Goal: Task Accomplishment & Management: Complete application form

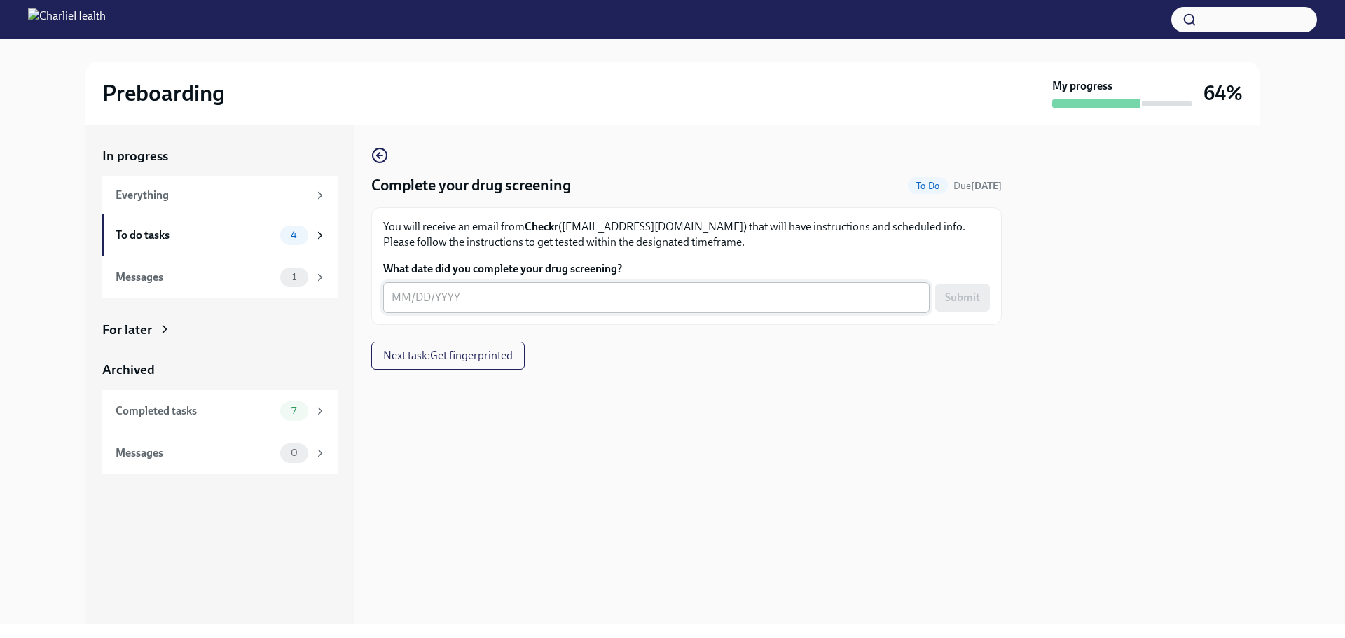
click at [848, 308] on div "x ​" at bounding box center [656, 297] width 546 height 31
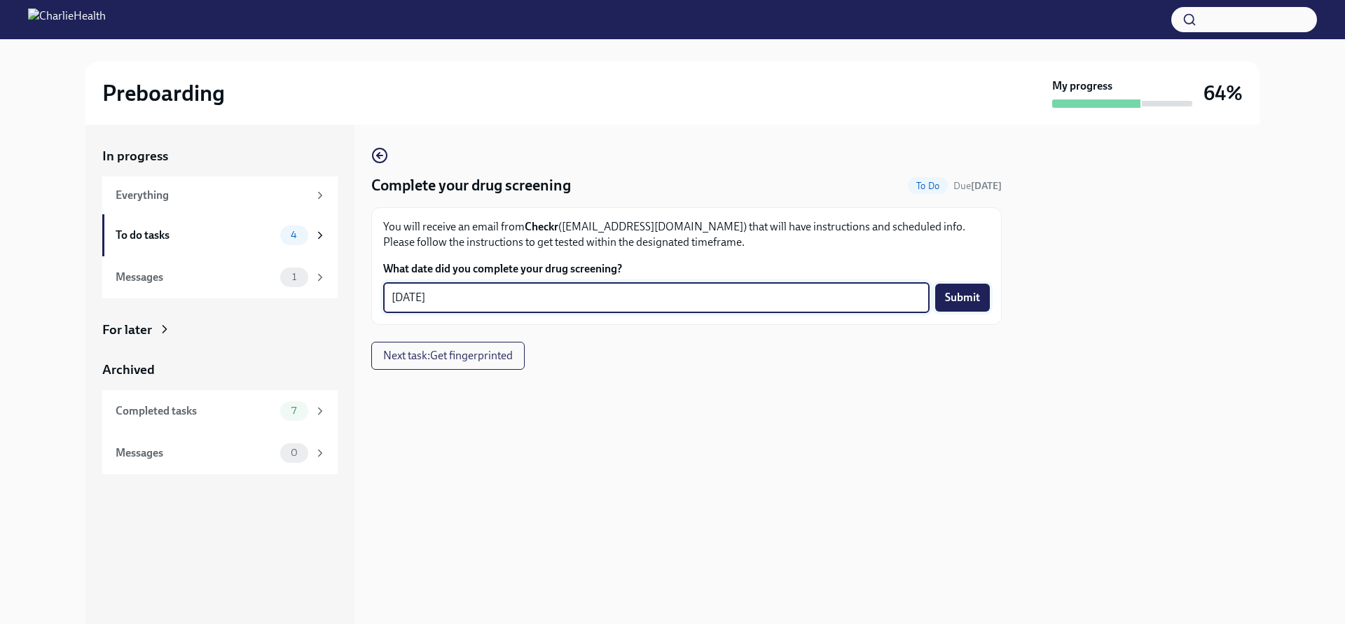
type textarea "[DATE]"
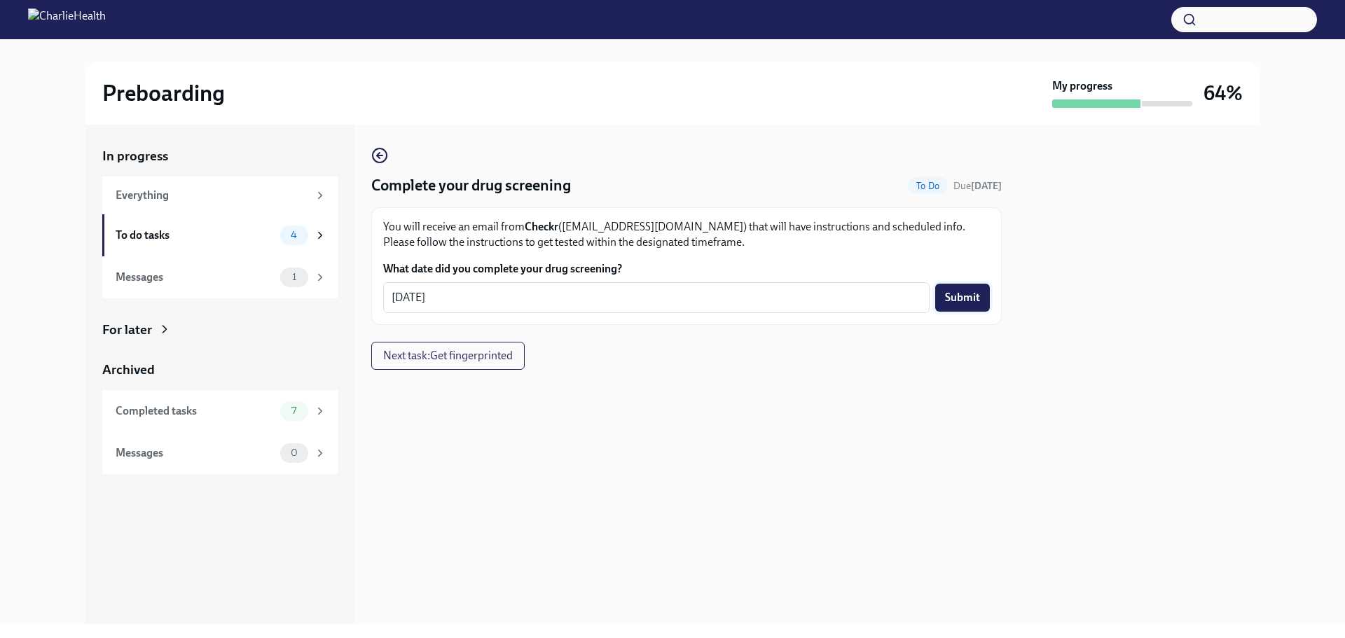
click at [962, 291] on span "Submit" at bounding box center [962, 298] width 35 height 14
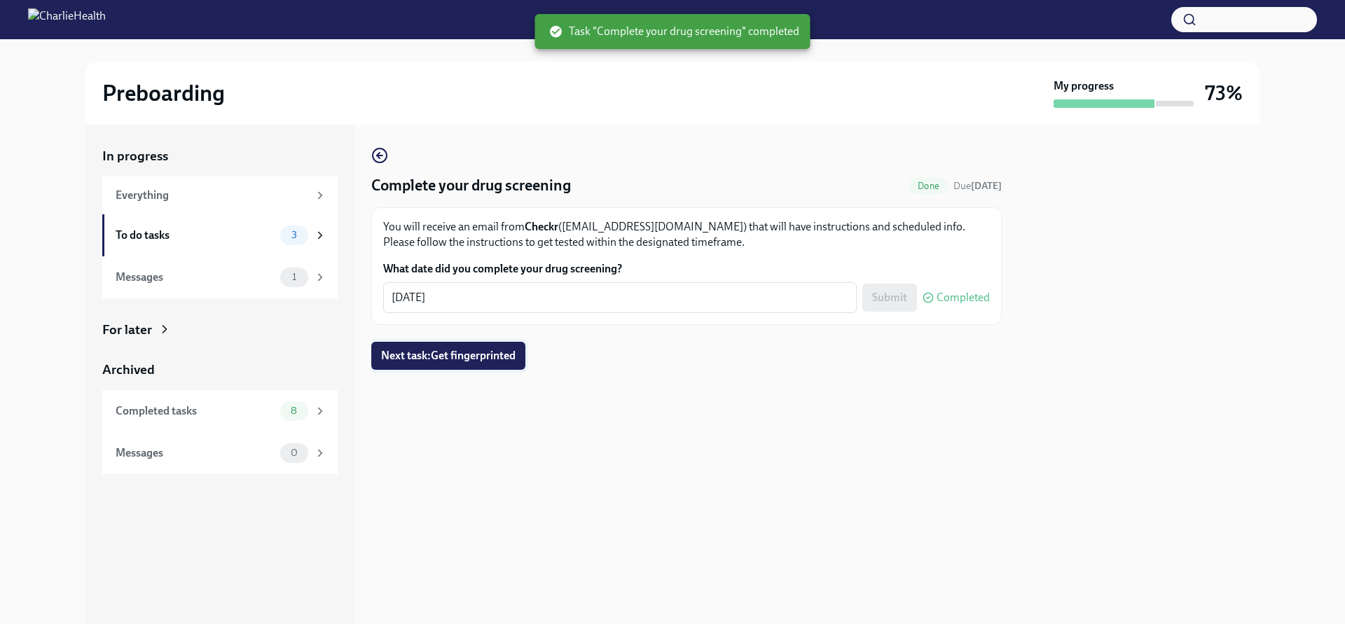
click at [493, 357] on span "Next task : Get fingerprinted" at bounding box center [448, 356] width 134 height 14
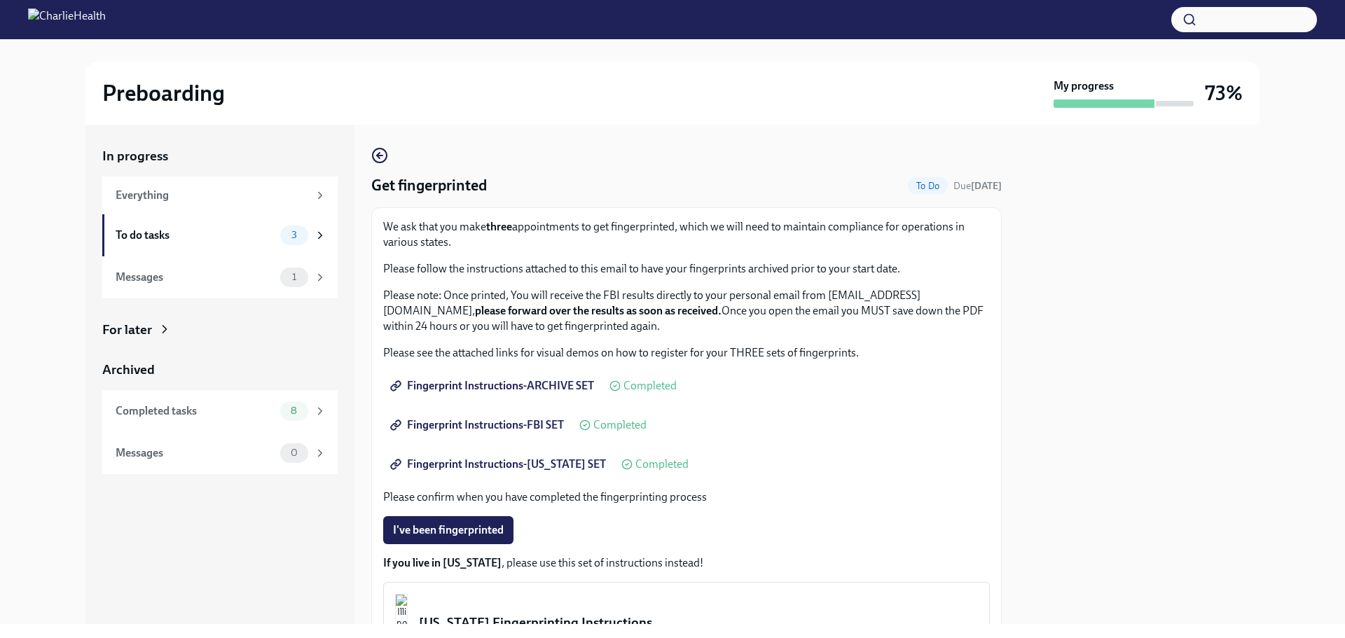
scroll to position [167, 0]
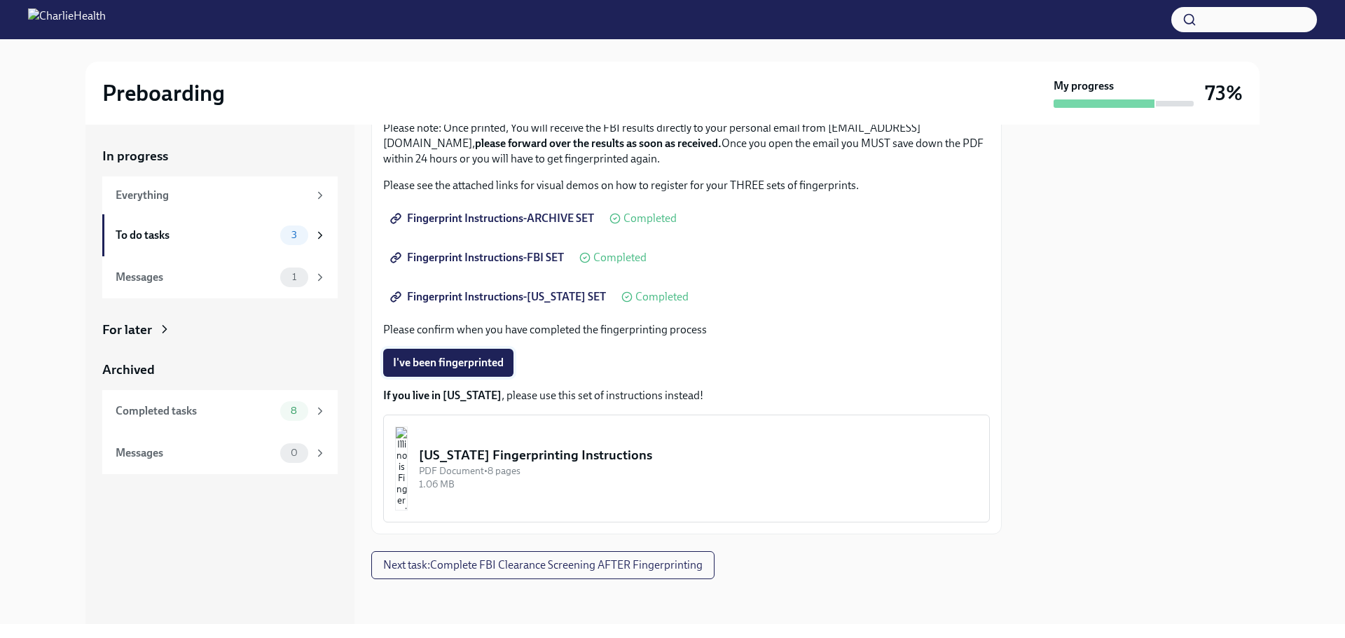
click at [451, 357] on span "I've been fingerprinted" at bounding box center [448, 363] width 111 height 14
click at [676, 569] on span "Next task : Complete FBI Clearance Screening AFTER Fingerprinting" at bounding box center [542, 565] width 319 height 14
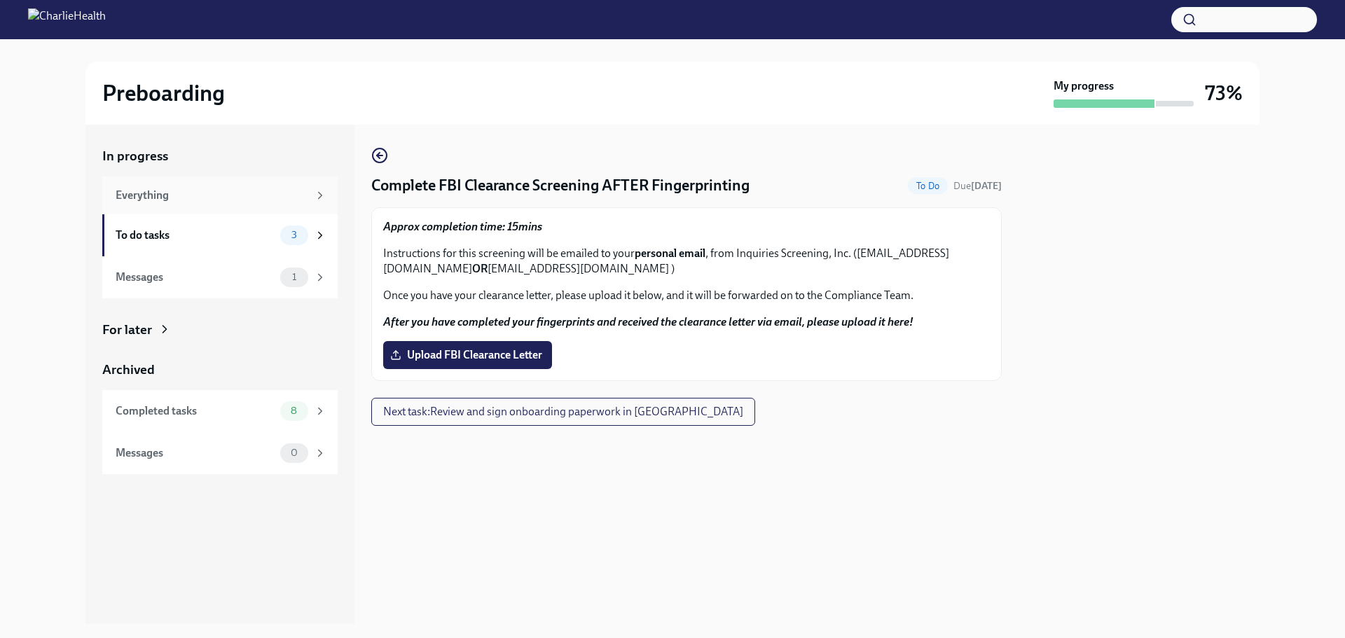
click at [196, 196] on div "Everything" at bounding box center [212, 195] width 193 height 15
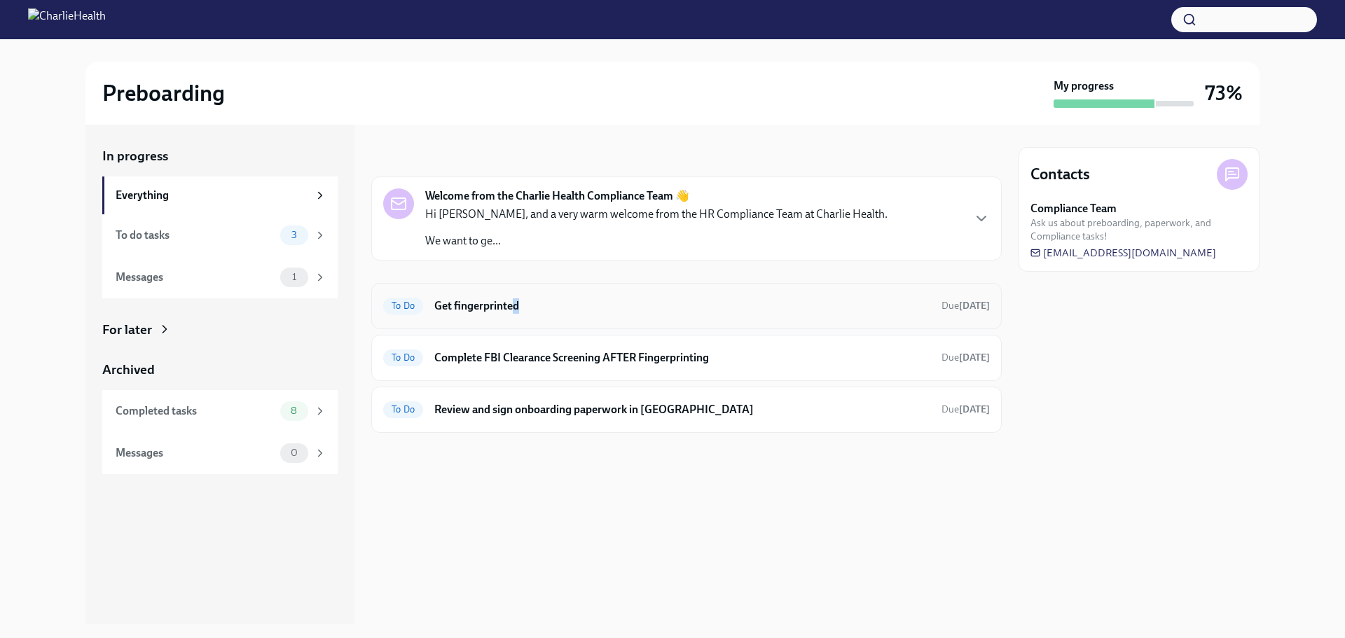
drag, startPoint x: 516, startPoint y: 322, endPoint x: 520, endPoint y: 315, distance: 8.2
click at [520, 315] on div "To Do Get fingerprinted Due [DATE]" at bounding box center [686, 306] width 630 height 46
click at [520, 315] on div "To Do Get fingerprinted Due [DATE]" at bounding box center [686, 306] width 607 height 22
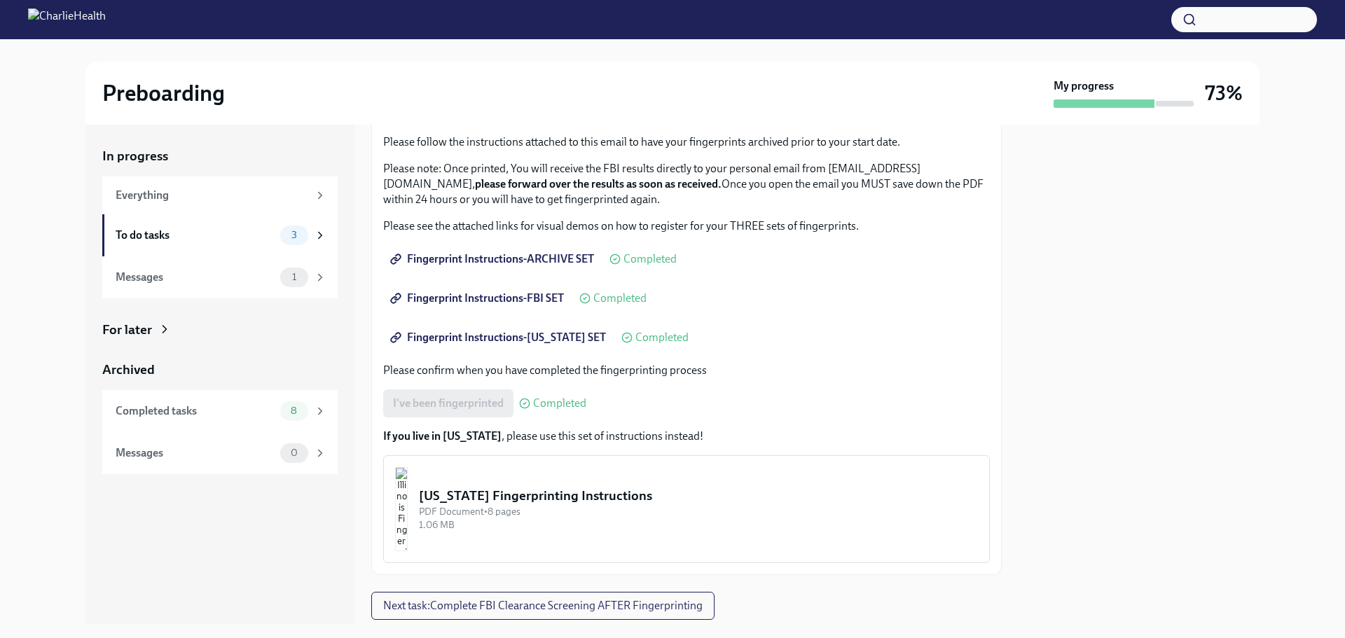
scroll to position [167, 0]
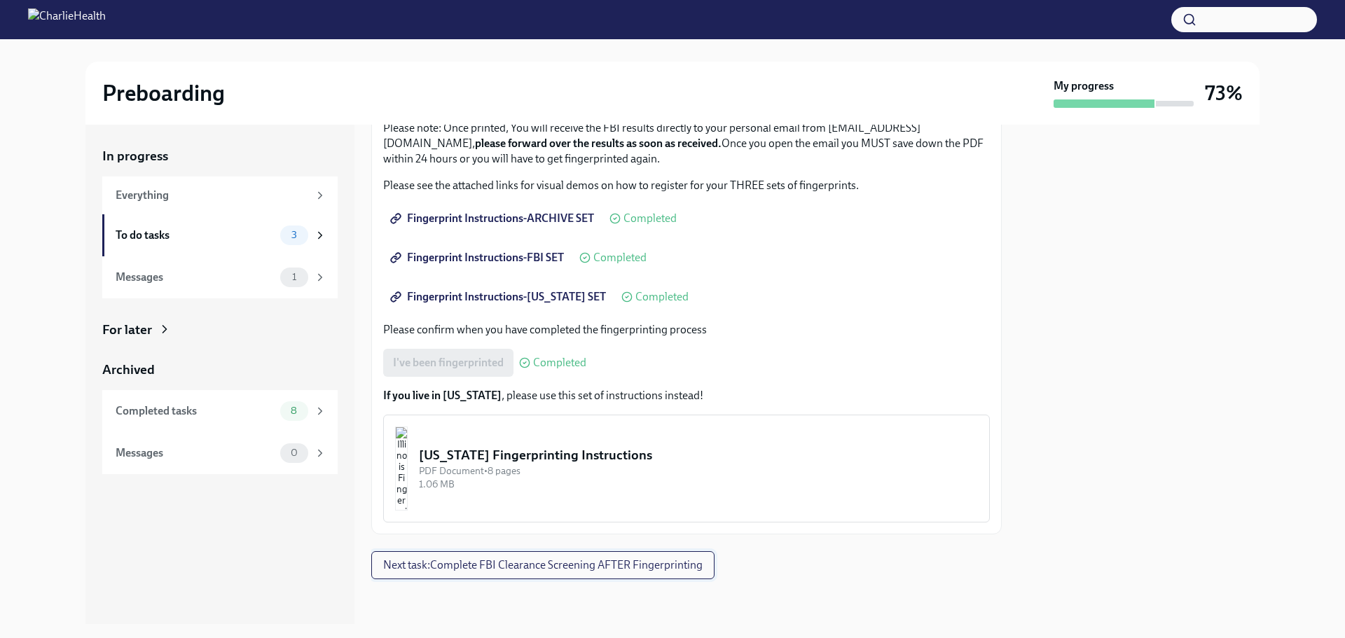
click at [605, 573] on button "Next task : Complete FBI Clearance Screening AFTER Fingerprinting" at bounding box center [542, 565] width 343 height 28
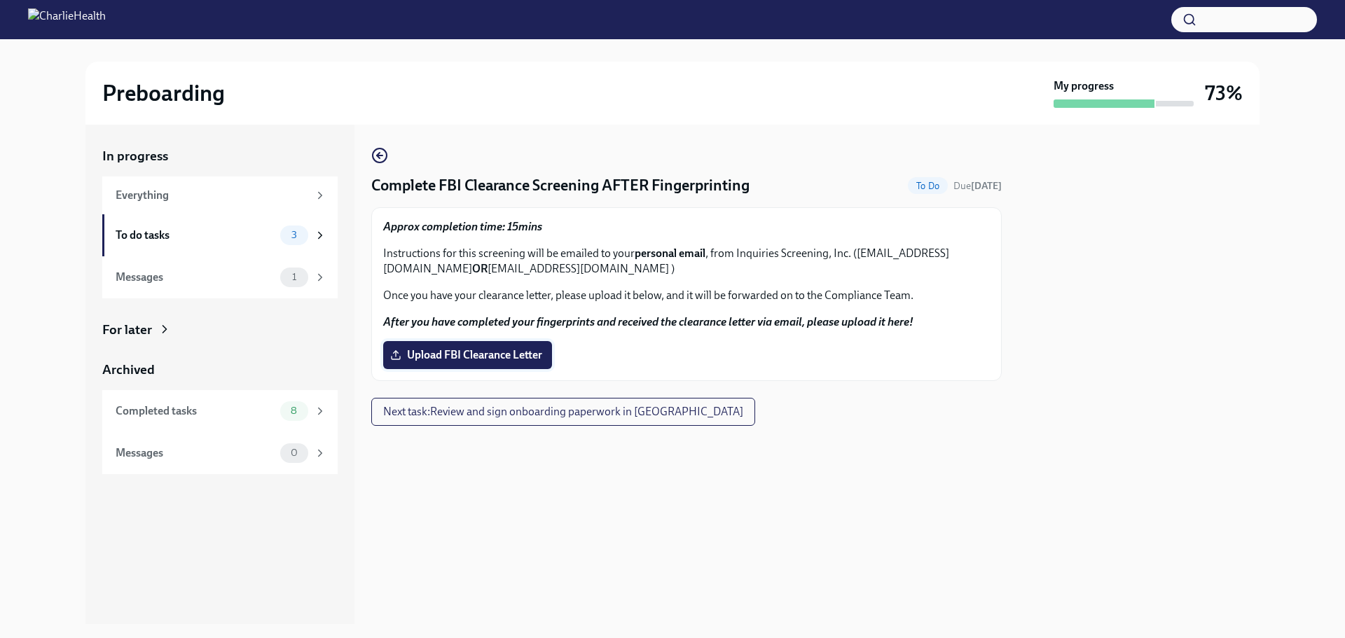
click at [526, 348] on span "Upload FBI Clearance Letter" at bounding box center [467, 355] width 149 height 14
click at [0, 0] on input "Upload FBI Clearance Letter" at bounding box center [0, 0] width 0 height 0
